Goal: Transaction & Acquisition: Purchase product/service

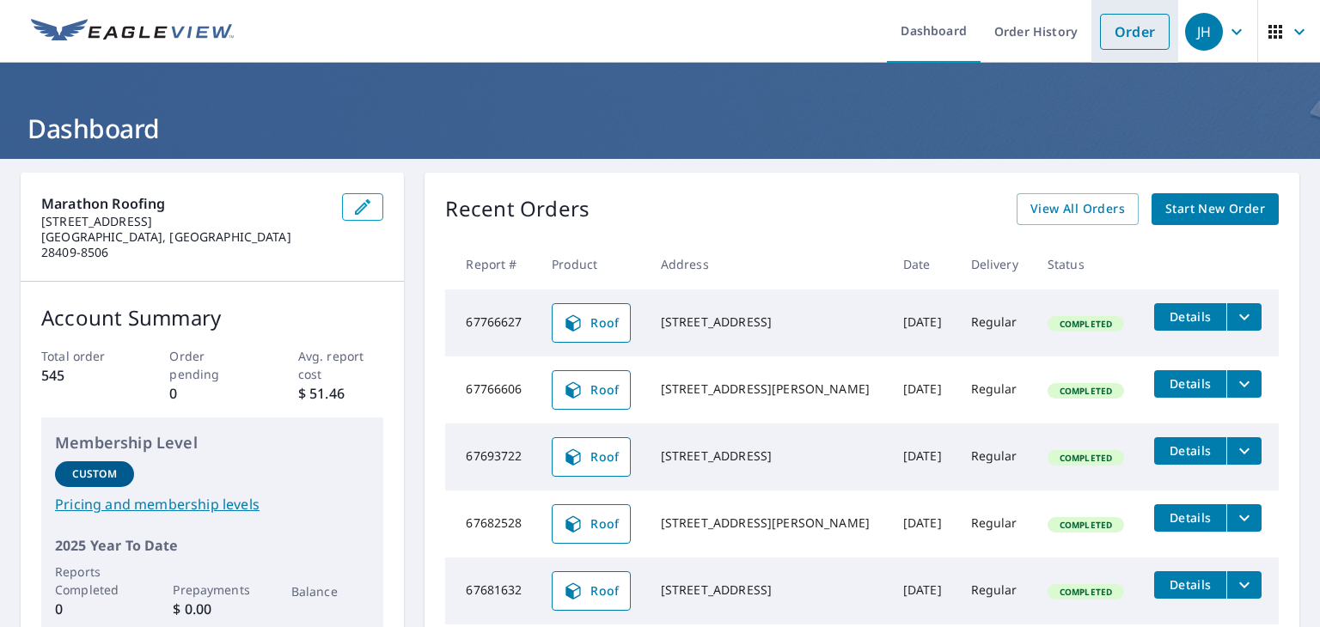
click at [1107, 34] on link "Order" at bounding box center [1135, 32] width 70 height 36
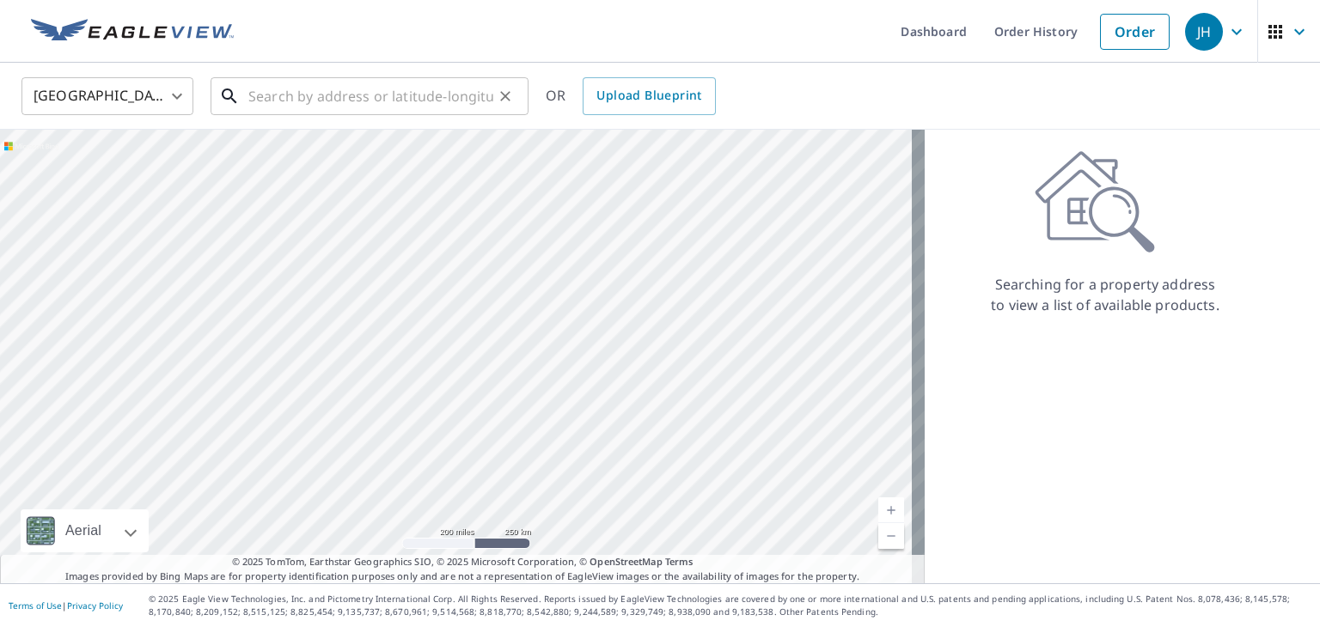
click at [354, 101] on input "text" at bounding box center [370, 96] width 245 height 48
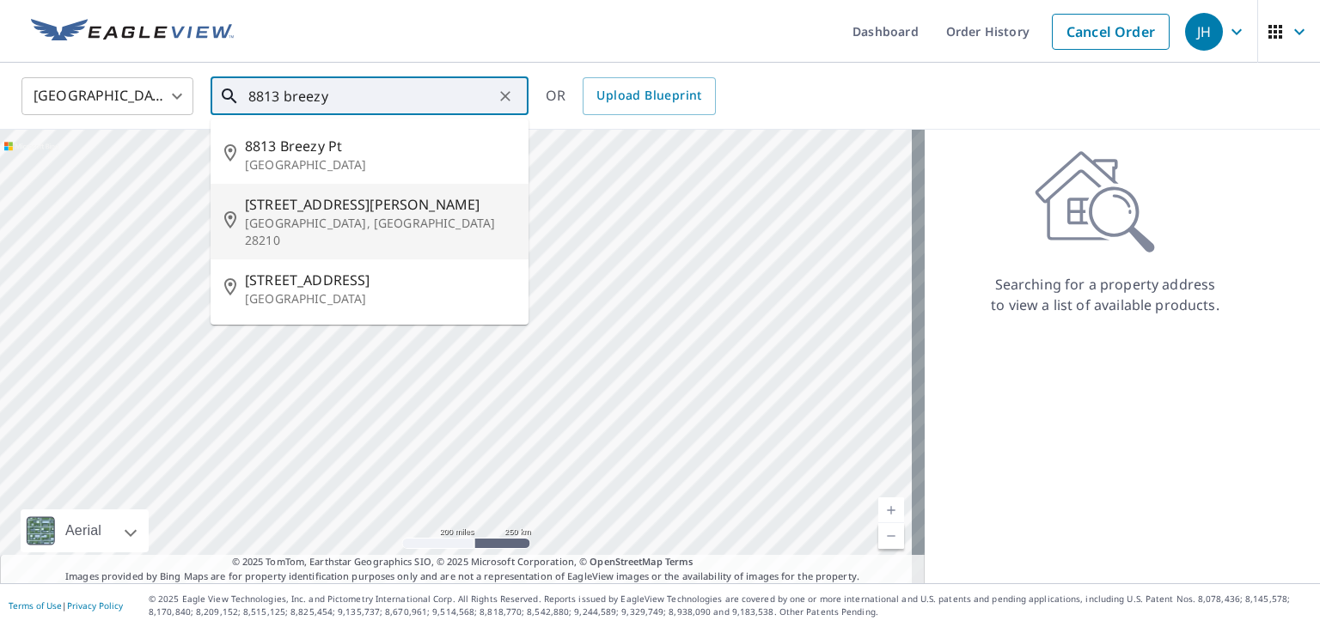
click at [303, 204] on span "[STREET_ADDRESS][PERSON_NAME]" at bounding box center [380, 204] width 270 height 21
type input "[STREET_ADDRESS][PERSON_NAME]"
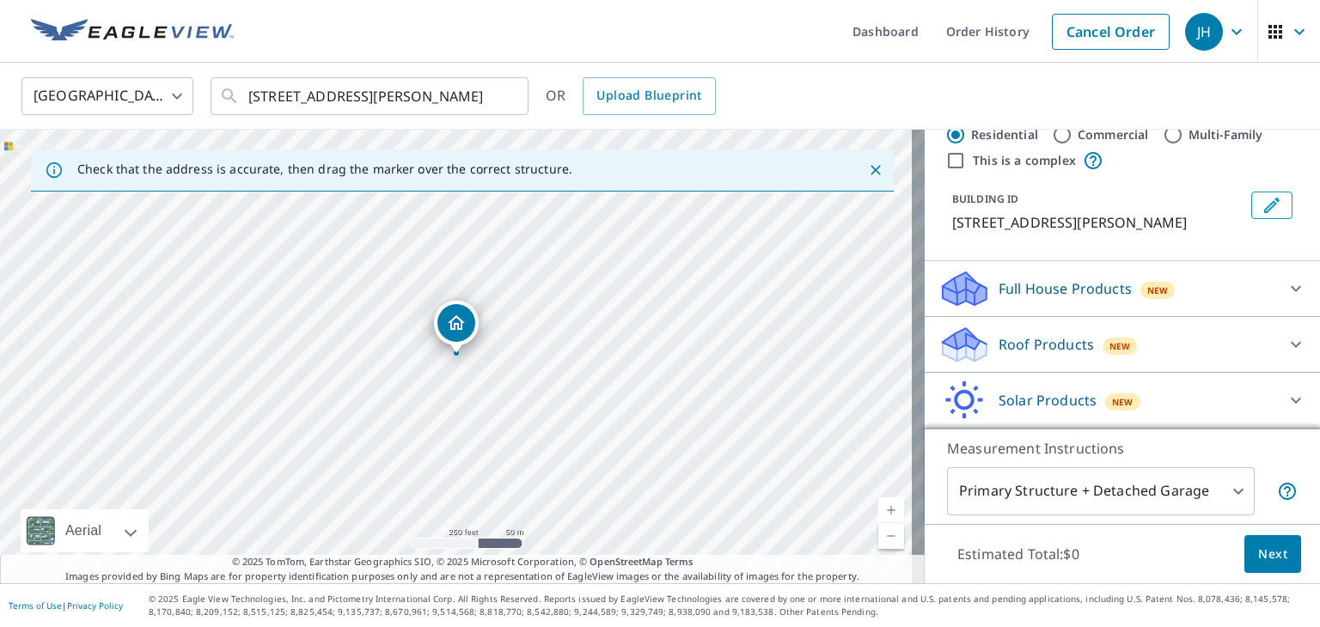
scroll to position [46, 0]
click at [1168, 348] on div "Roof Products New" at bounding box center [1106, 346] width 337 height 40
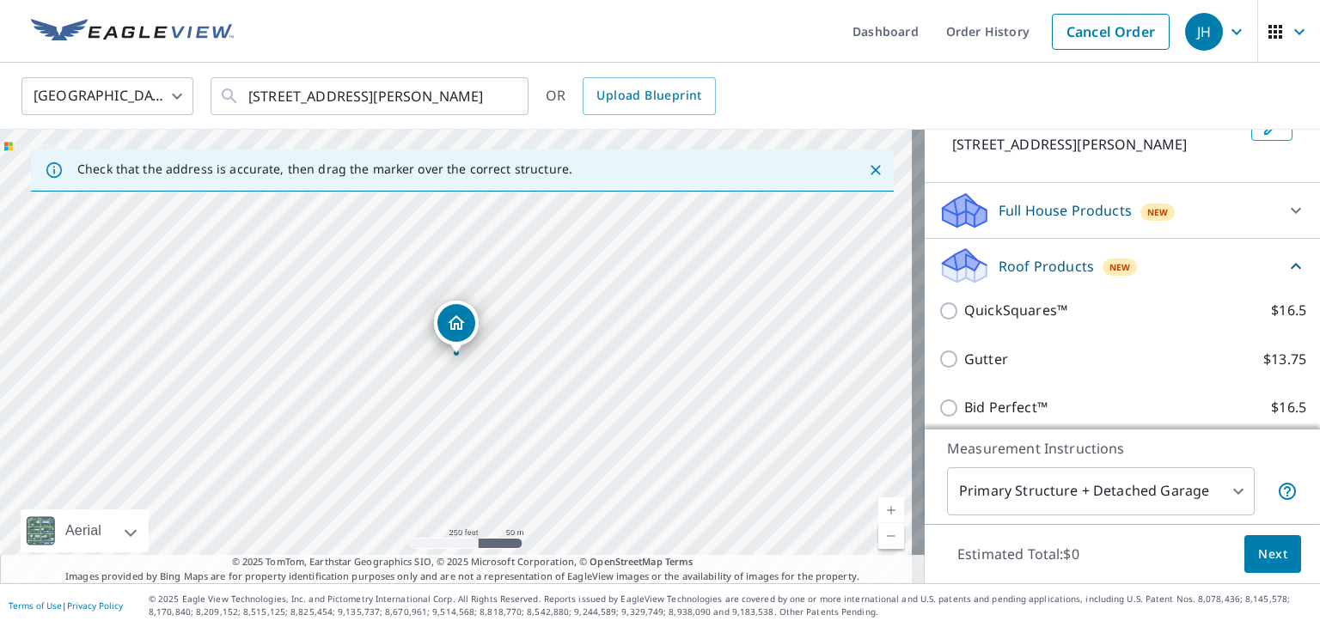
scroll to position [239, 0]
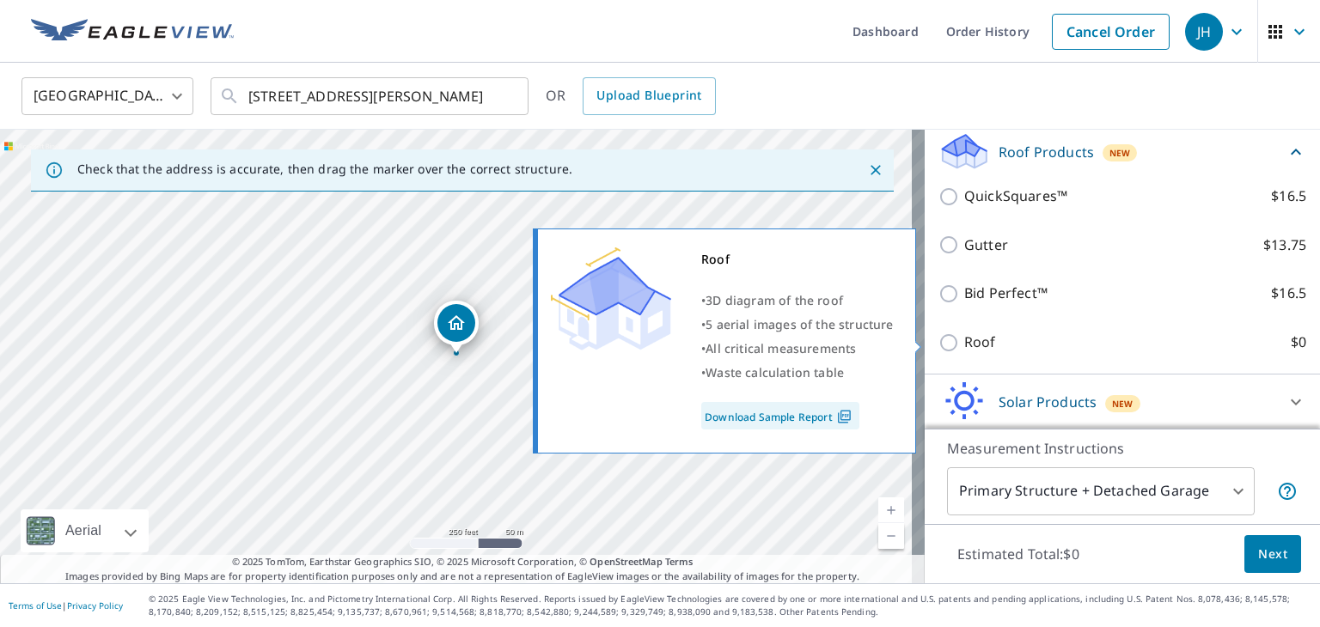
click at [938, 340] on input "Roof $0" at bounding box center [951, 342] width 26 height 21
checkbox input "true"
type input "3"
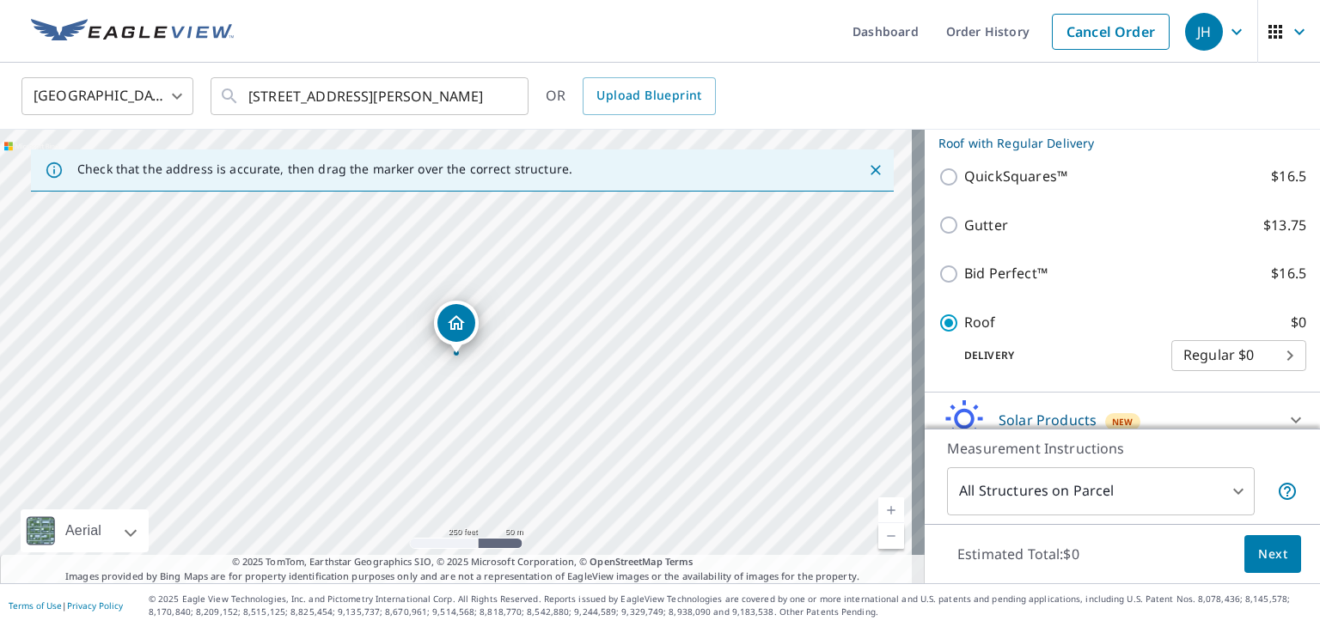
scroll to position [192, 0]
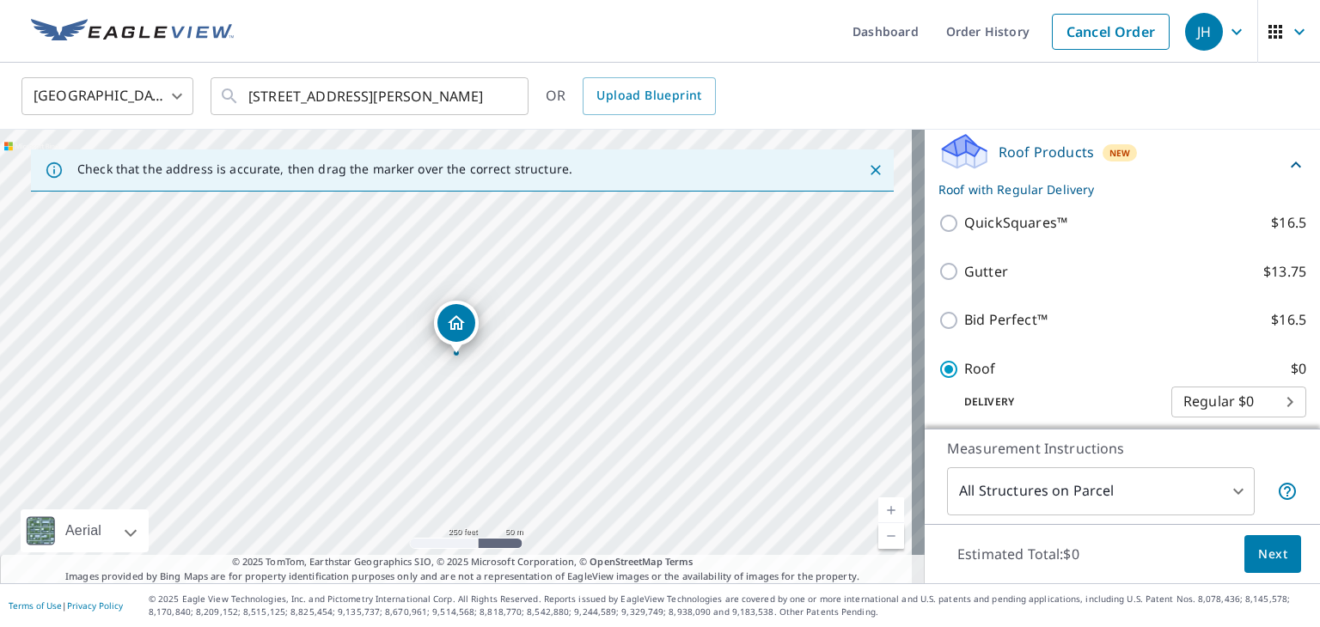
click at [1272, 550] on span "Next" at bounding box center [1272, 554] width 29 height 21
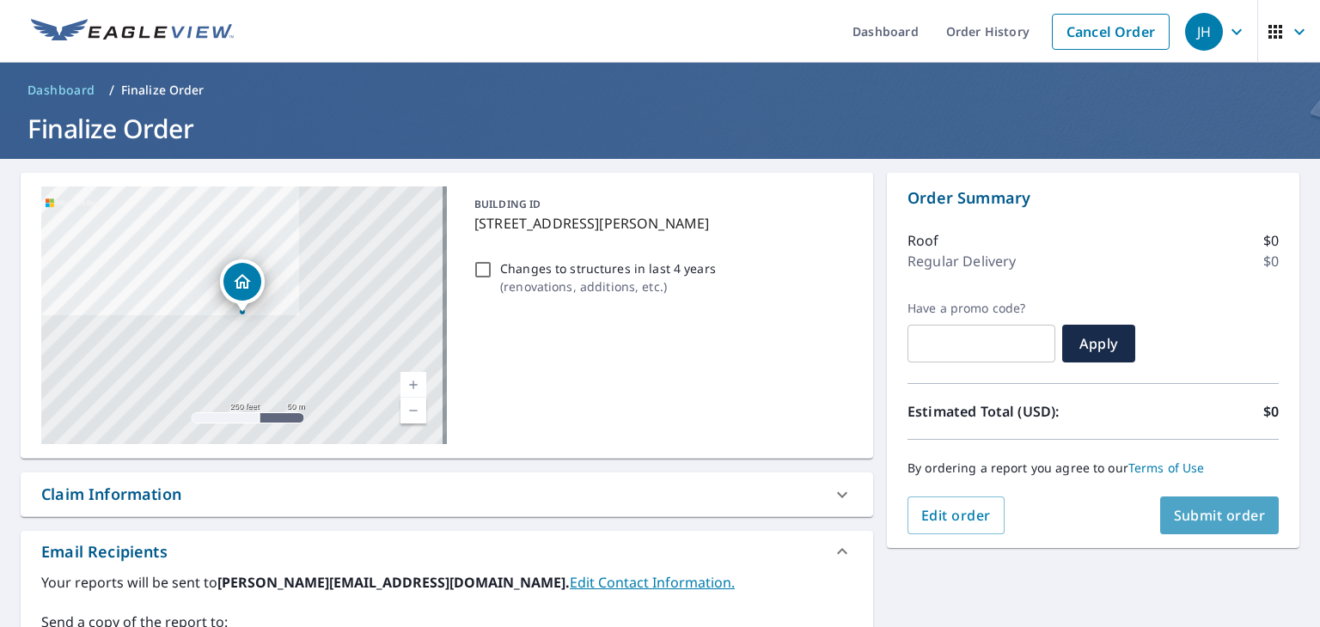
click at [1218, 515] on span "Submit order" at bounding box center [1220, 515] width 92 height 19
checkbox input "true"
